Goal: Browse casually

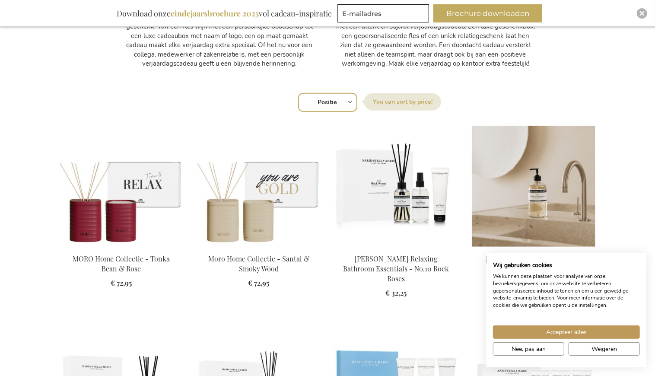
scroll to position [519, 0]
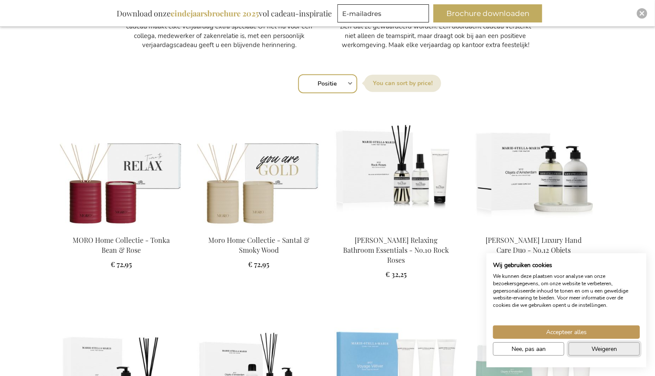
click at [608, 346] on span "Weigeren" at bounding box center [605, 349] width 26 height 9
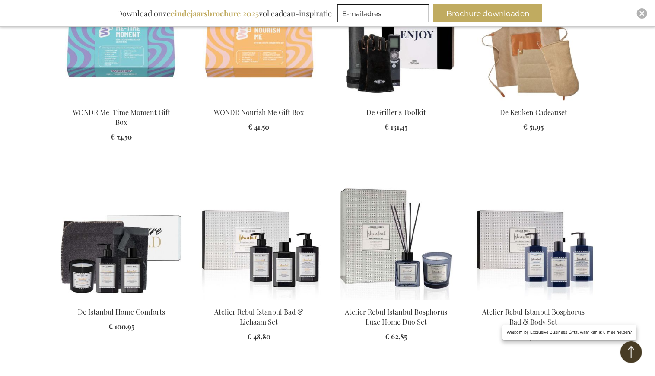
scroll to position [1470, 0]
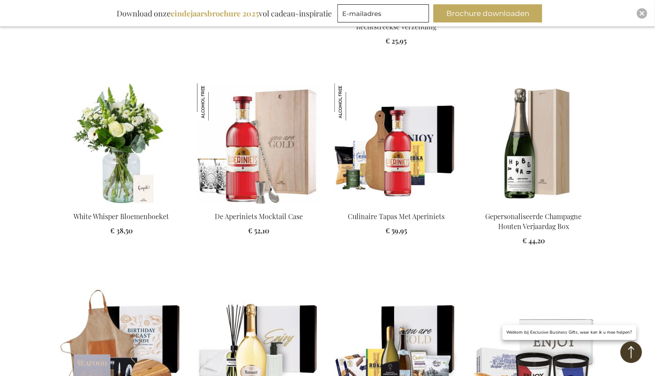
scroll to position [2118, 0]
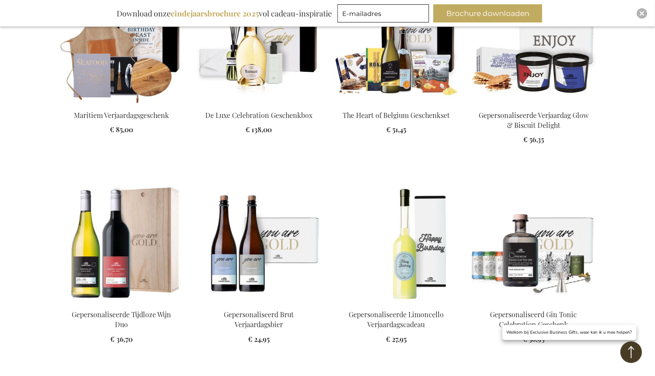
scroll to position [2205, 0]
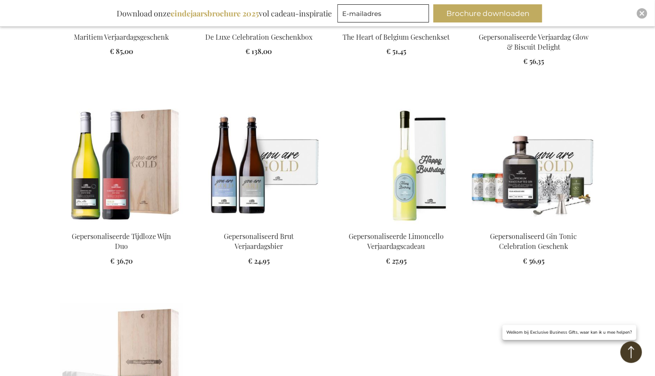
scroll to position [2378, 0]
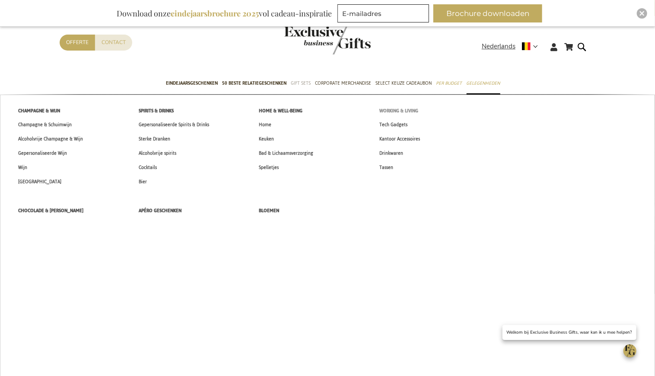
click at [385, 108] on span "Working & Living" at bounding box center [399, 110] width 39 height 9
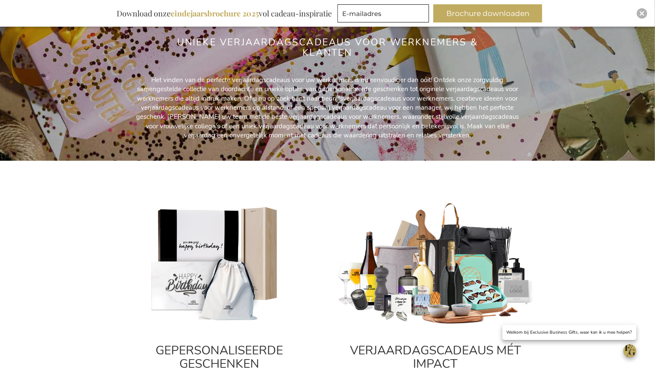
scroll to position [259, 0]
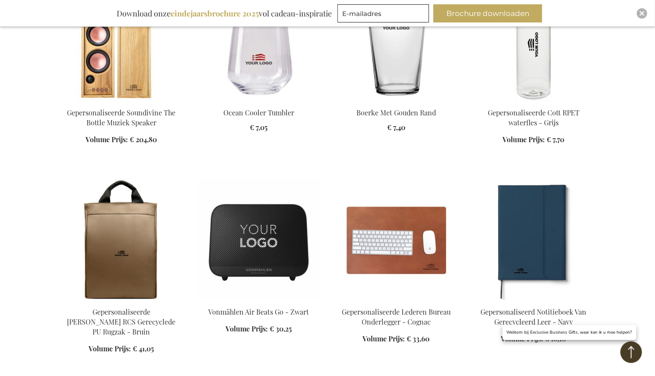
scroll to position [648, 0]
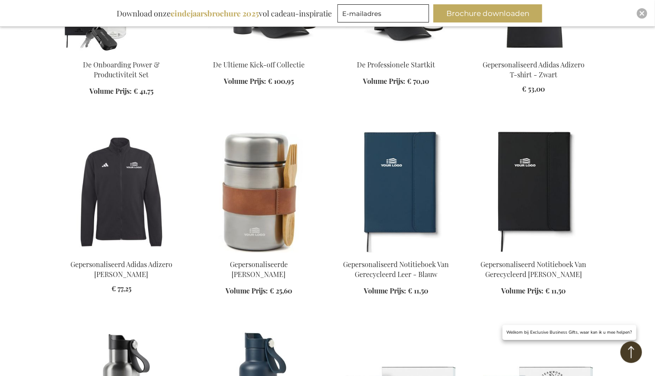
scroll to position [1297, 0]
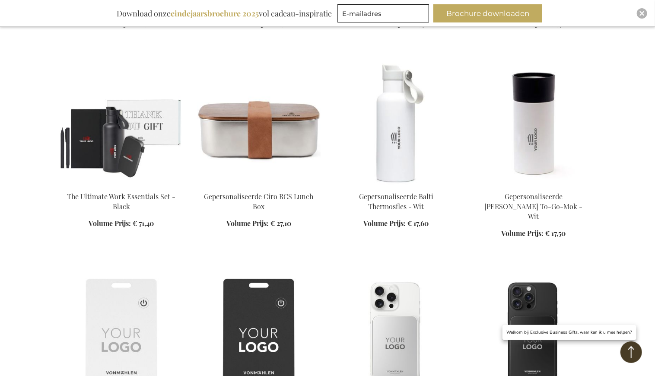
scroll to position [1902, 0]
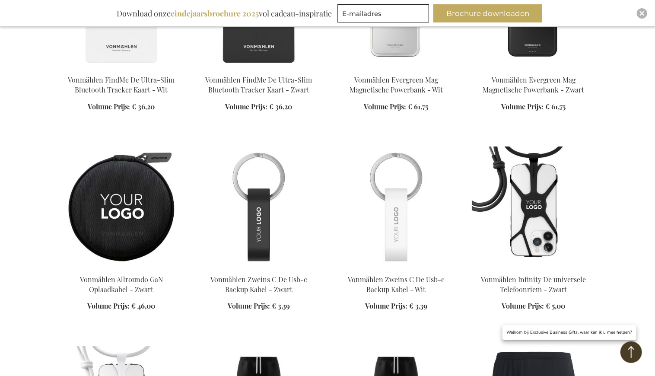
scroll to position [2118, 0]
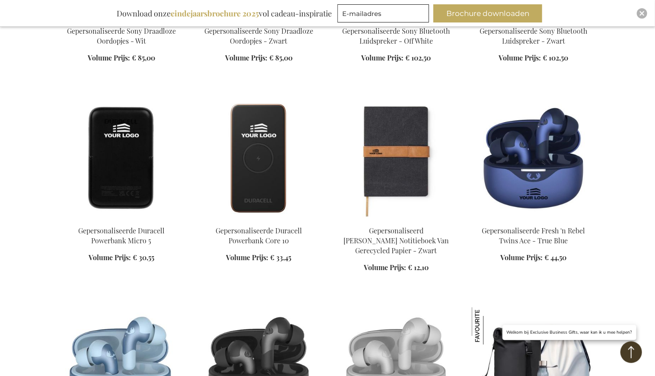
scroll to position [3199, 0]
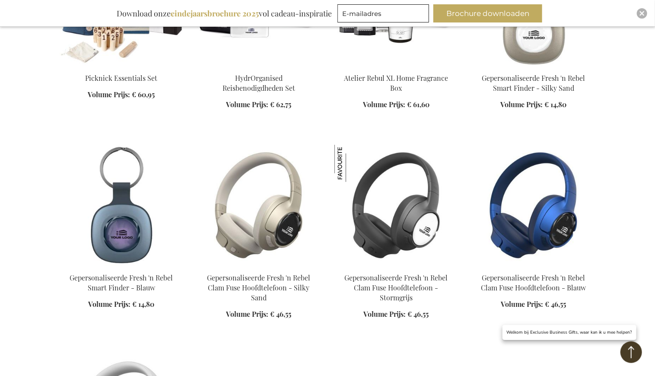
scroll to position [3934, 0]
